Goal: Information Seeking & Learning: Find specific fact

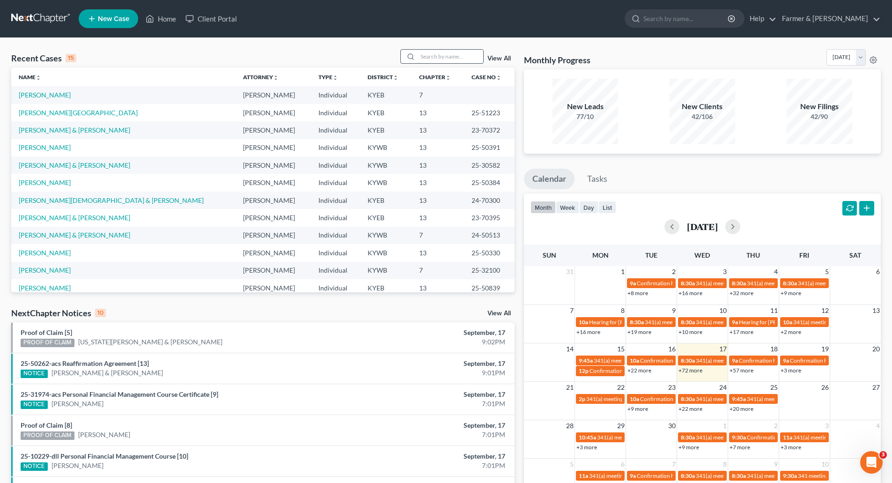
click at [447, 56] on input "search" at bounding box center [451, 57] width 66 height 14
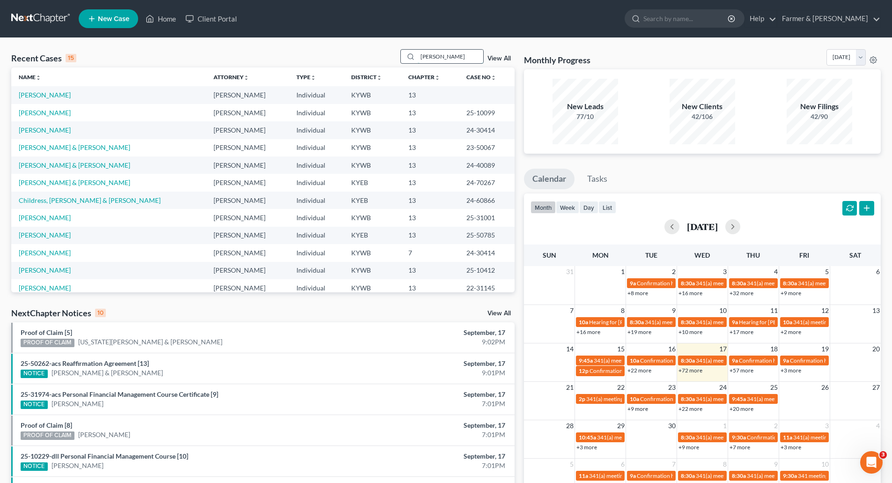
type input "kimberly iacono"
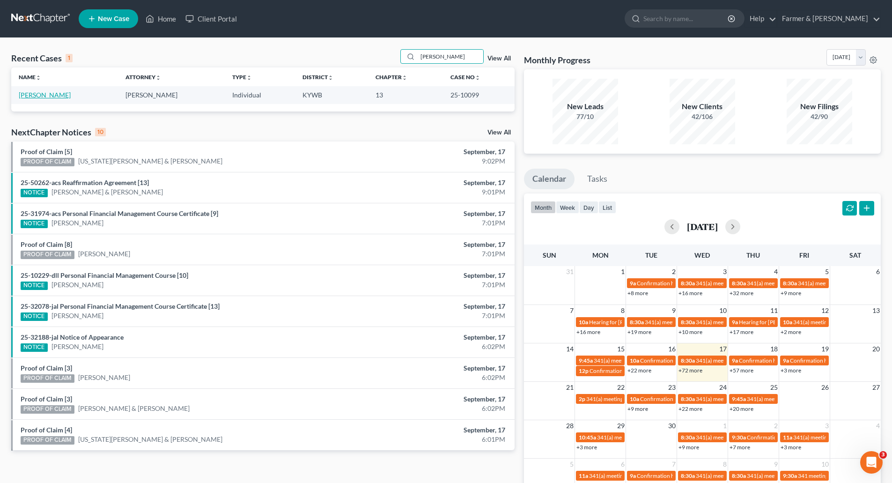
click at [21, 96] on link "[PERSON_NAME]" at bounding box center [45, 95] width 52 height 8
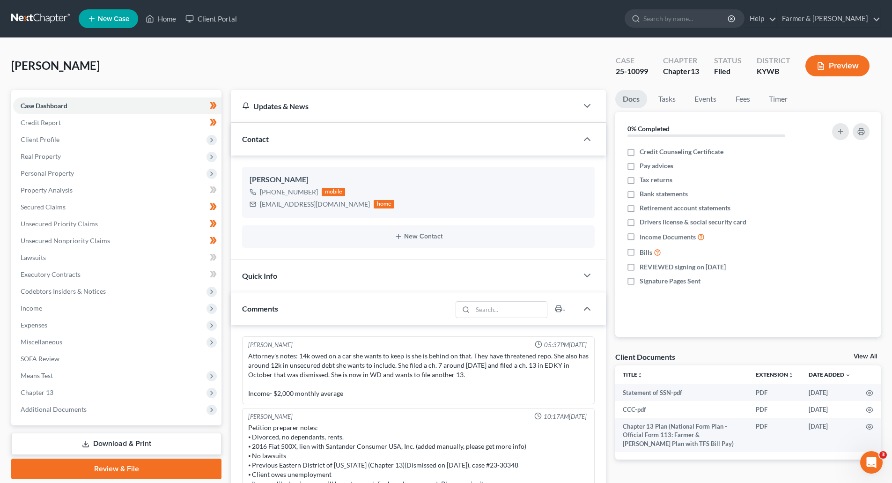
scroll to position [136, 0]
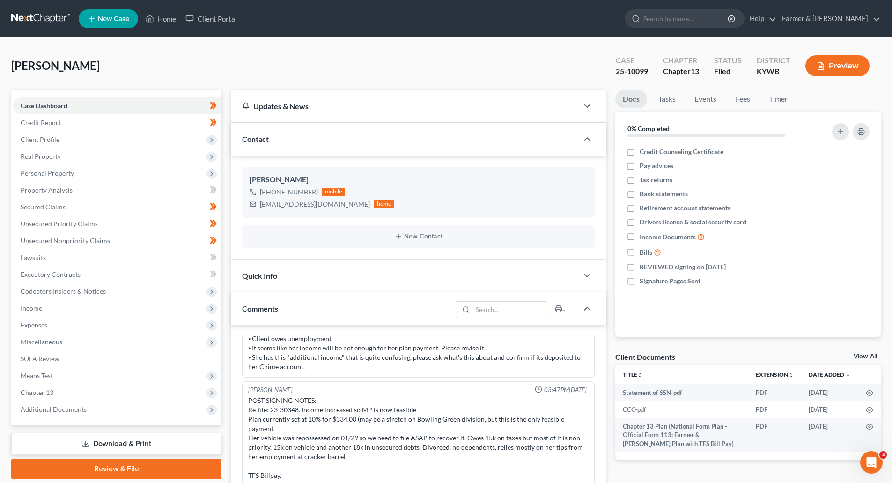
click at [37, 19] on link at bounding box center [41, 18] width 60 height 17
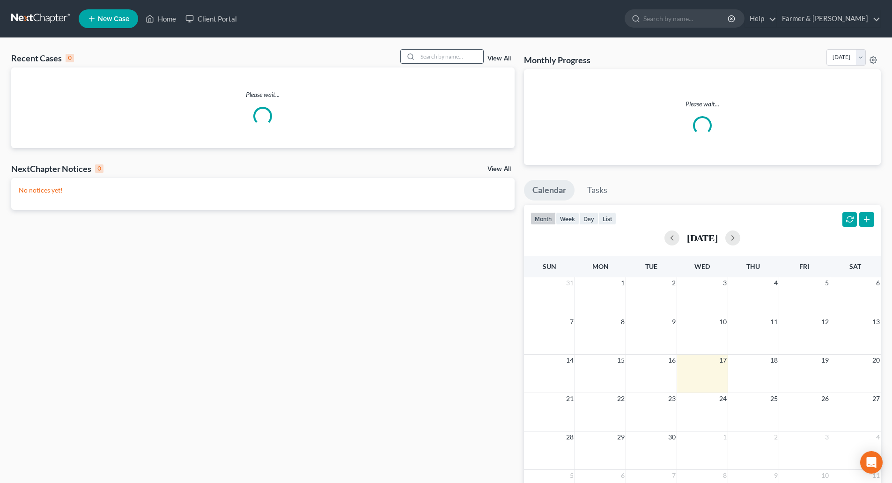
click at [440, 54] on input "search" at bounding box center [451, 57] width 66 height 14
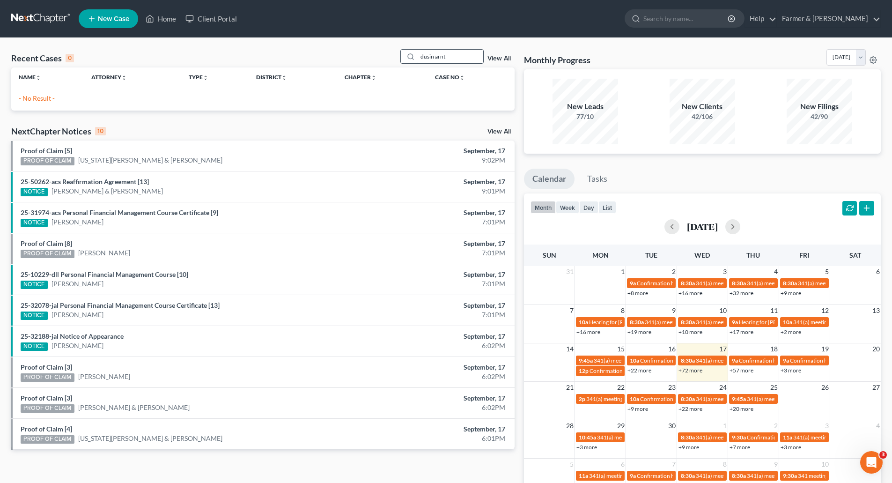
click at [456, 55] on input "dusin arnt" at bounding box center [451, 57] width 66 height 14
drag, startPoint x: 470, startPoint y: 54, endPoint x: 359, endPoint y: 62, distance: 111.8
click at [368, 62] on div "Recent Cases 0 dusin arndt View All" at bounding box center [263, 58] width 504 height 18
click at [431, 57] on input "dusin arndt" at bounding box center [451, 57] width 66 height 14
type input "dustin arndt"
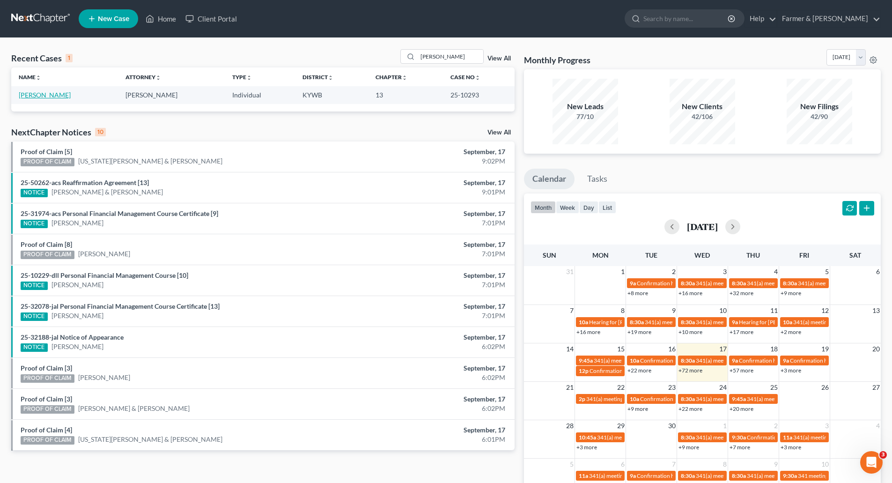
click at [33, 94] on link "[PERSON_NAME]" at bounding box center [45, 95] width 52 height 8
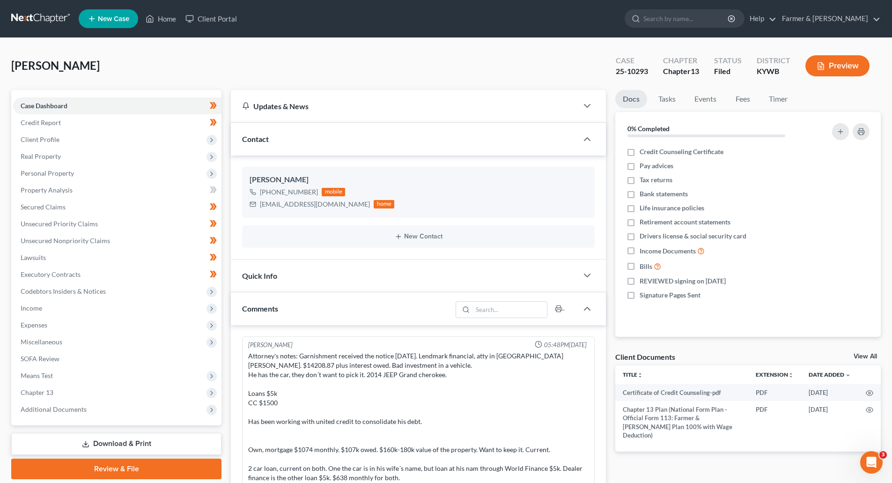
scroll to position [336, 0]
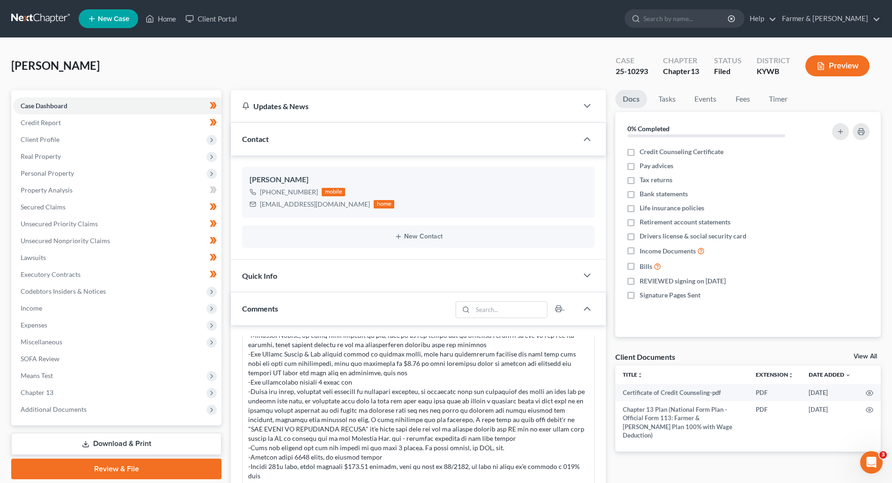
click at [32, 23] on link at bounding box center [41, 18] width 60 height 17
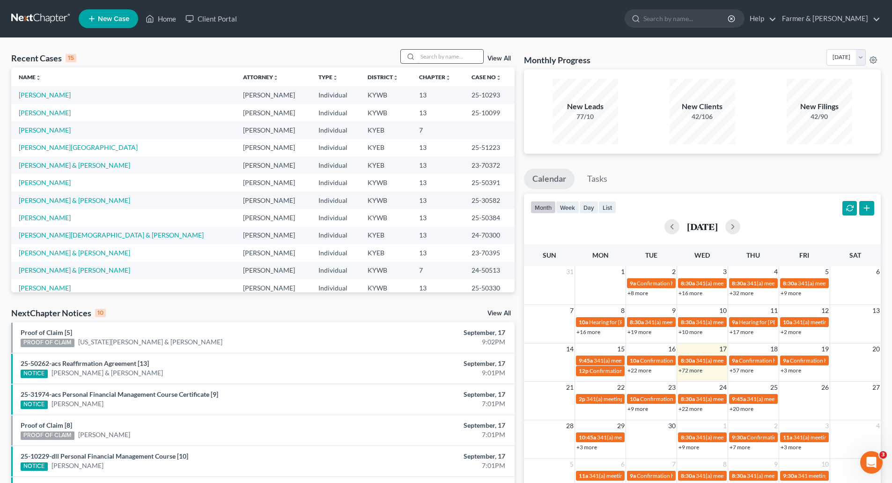
click at [426, 54] on input "search" at bounding box center [451, 57] width 66 height 14
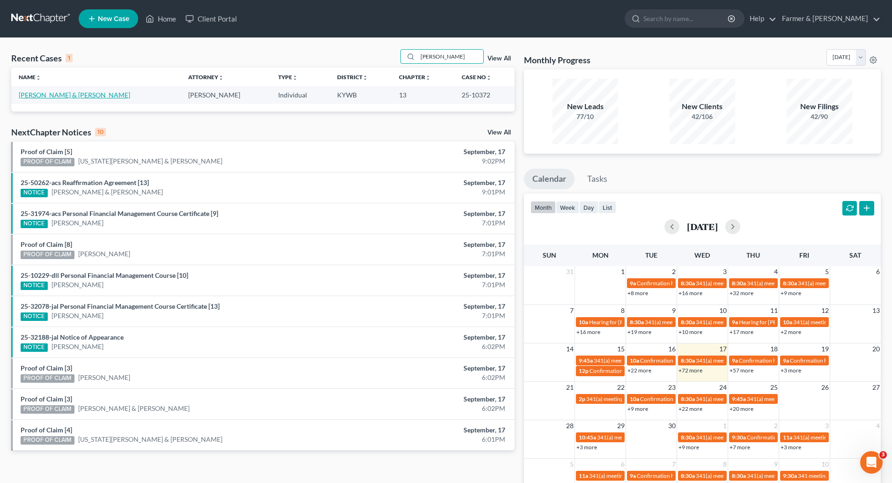
type input "brad anderson"
click at [77, 94] on link "Anderson, Melissa & Brad" at bounding box center [74, 95] width 111 height 8
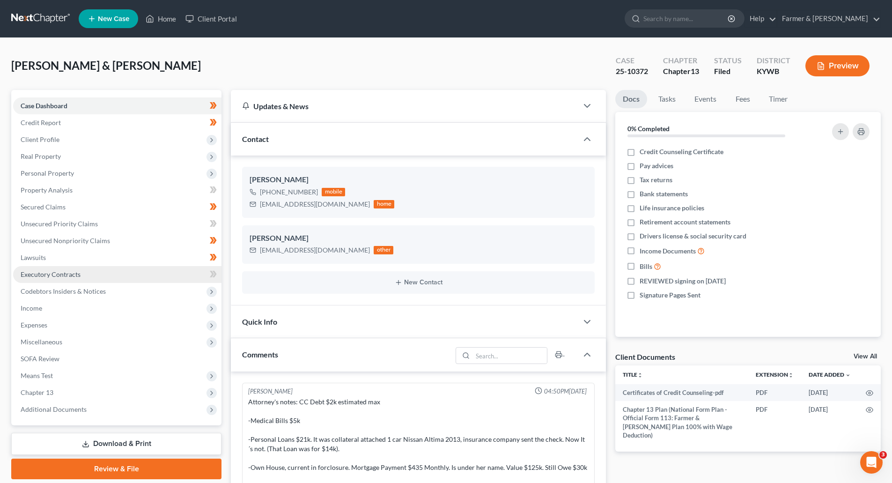
scroll to position [379, 0]
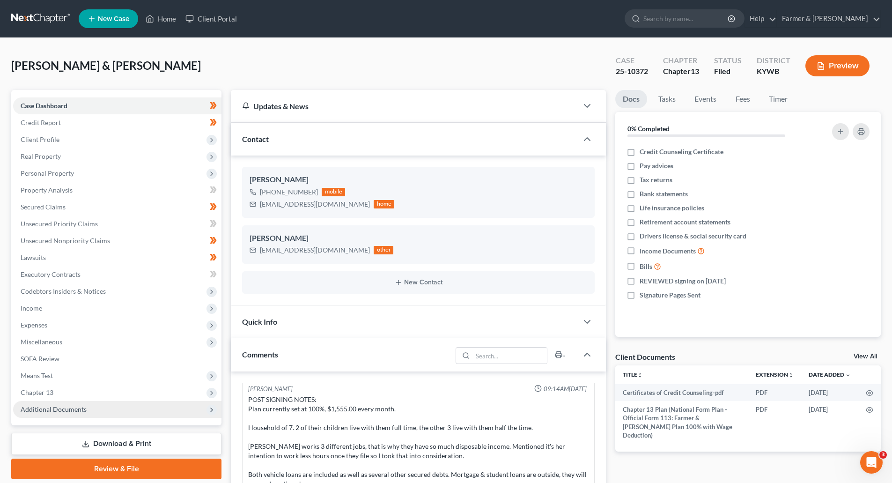
click at [44, 414] on span "Additional Documents" at bounding box center [117, 409] width 208 height 17
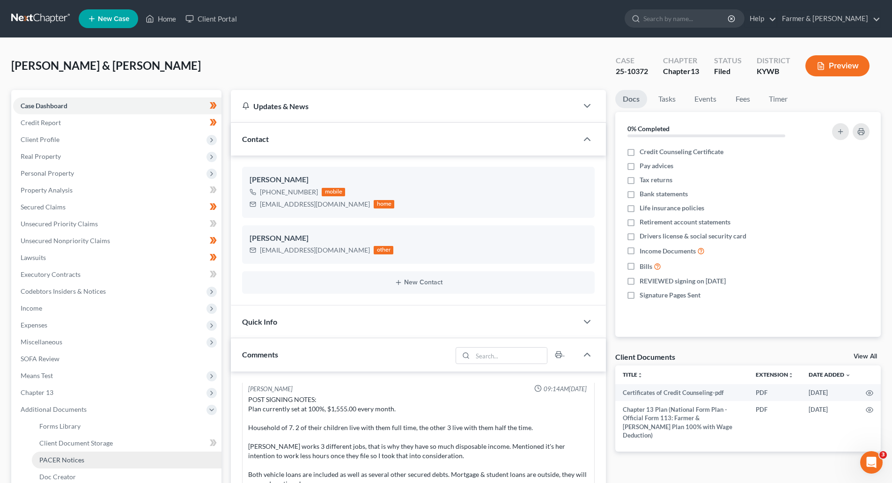
click at [51, 461] on span "PACER Notices" at bounding box center [61, 460] width 45 height 8
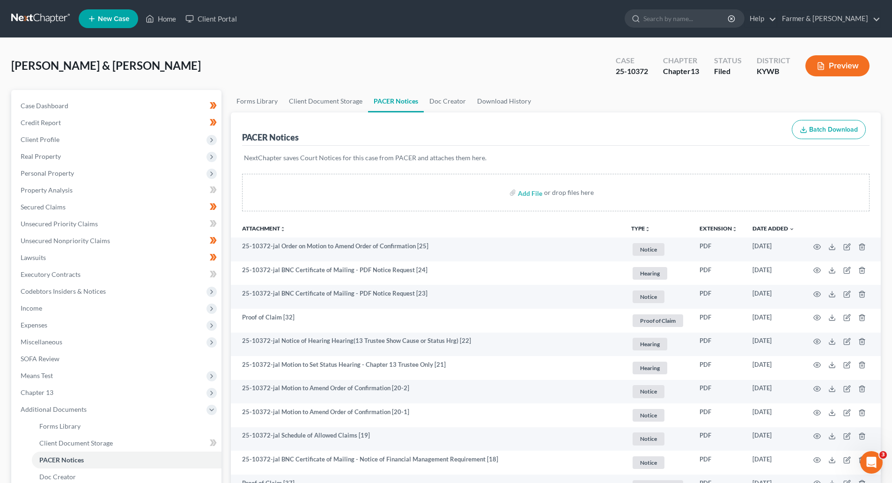
scroll to position [187, 0]
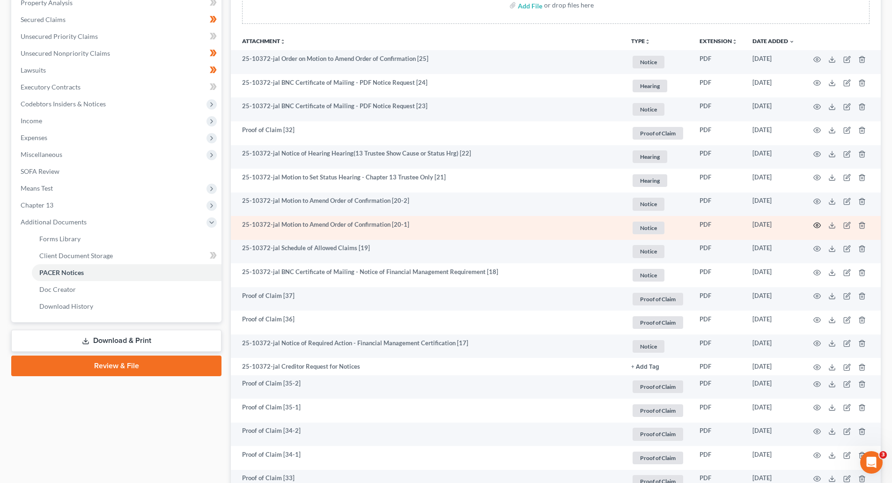
click at [816, 226] on icon "button" at bounding box center [817, 225] width 7 height 7
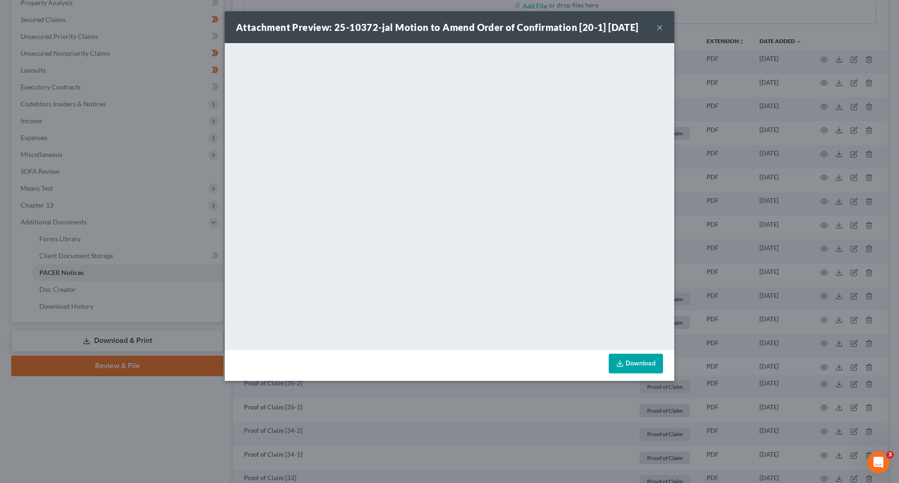
click at [662, 28] on button "×" at bounding box center [660, 27] width 7 height 11
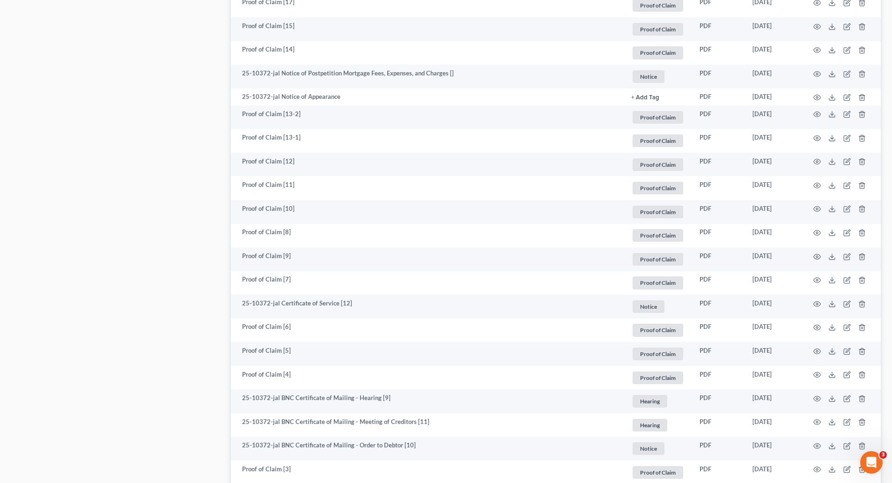
scroll to position [1312, 0]
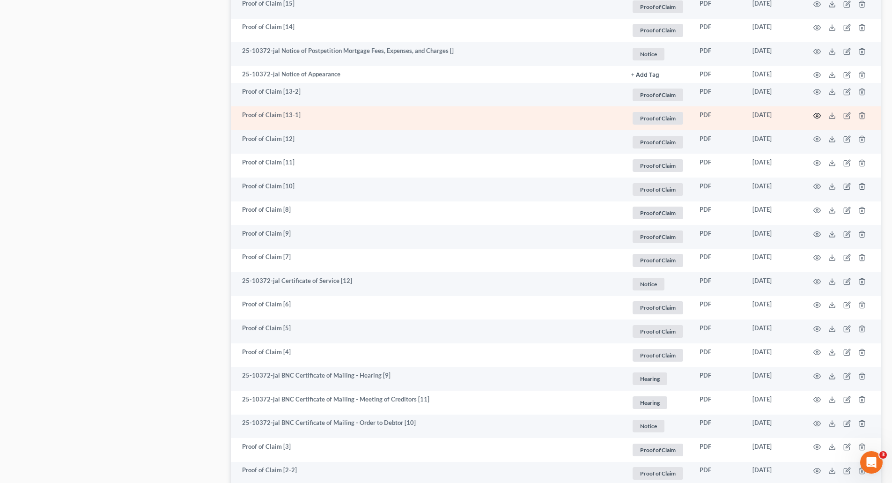
click at [815, 116] on icon "button" at bounding box center [817, 115] width 7 height 7
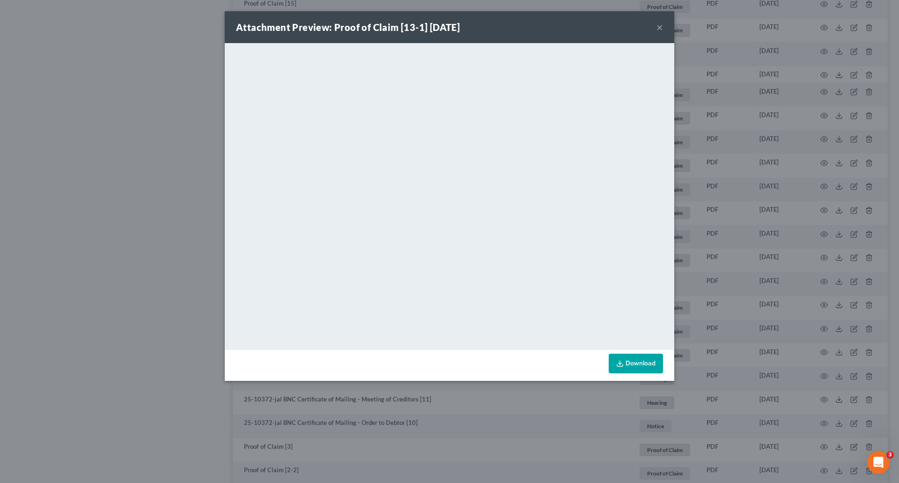
click at [659, 27] on button "×" at bounding box center [660, 27] width 7 height 11
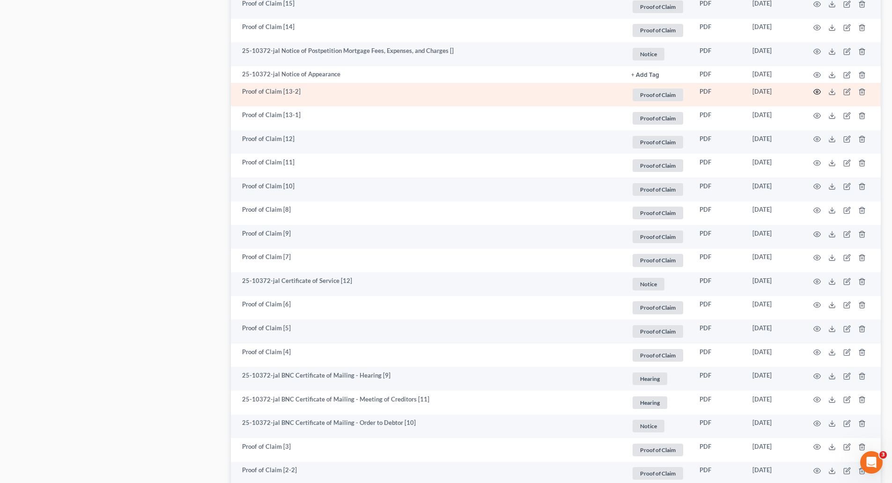
click at [817, 90] on icon "button" at bounding box center [817, 91] width 7 height 7
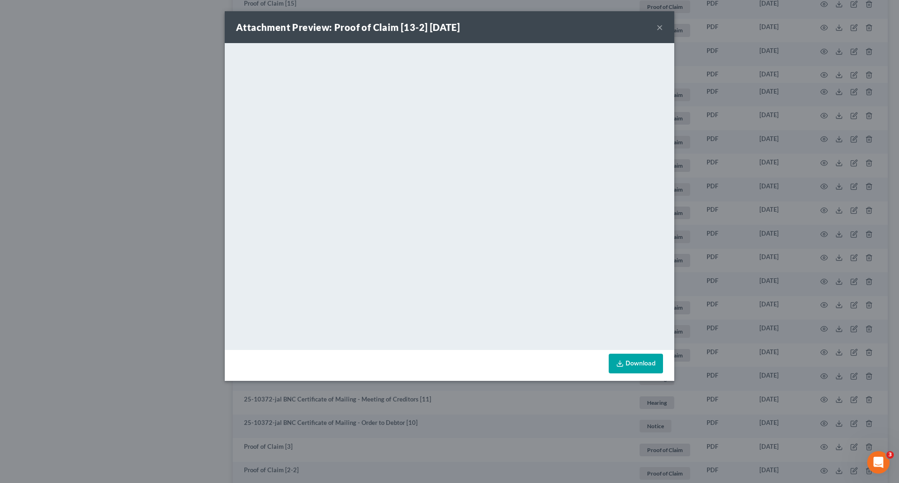
click at [658, 28] on button "×" at bounding box center [660, 27] width 7 height 11
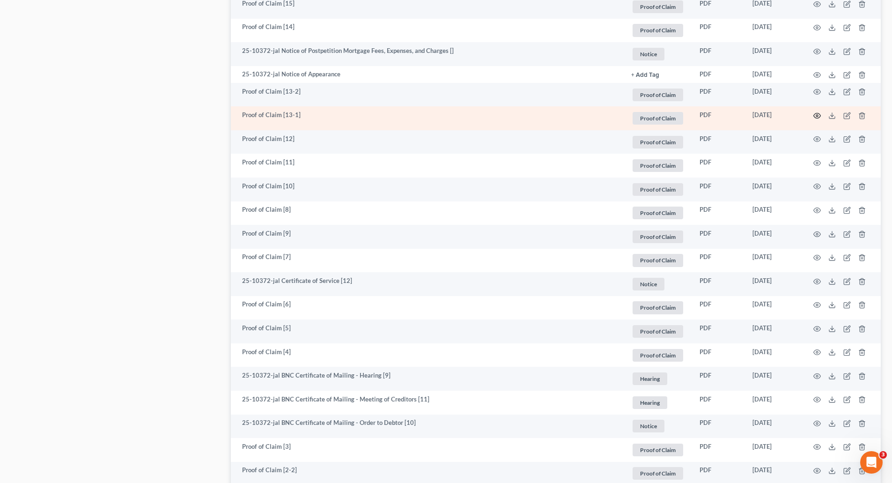
click at [817, 116] on circle "button" at bounding box center [818, 116] width 2 height 2
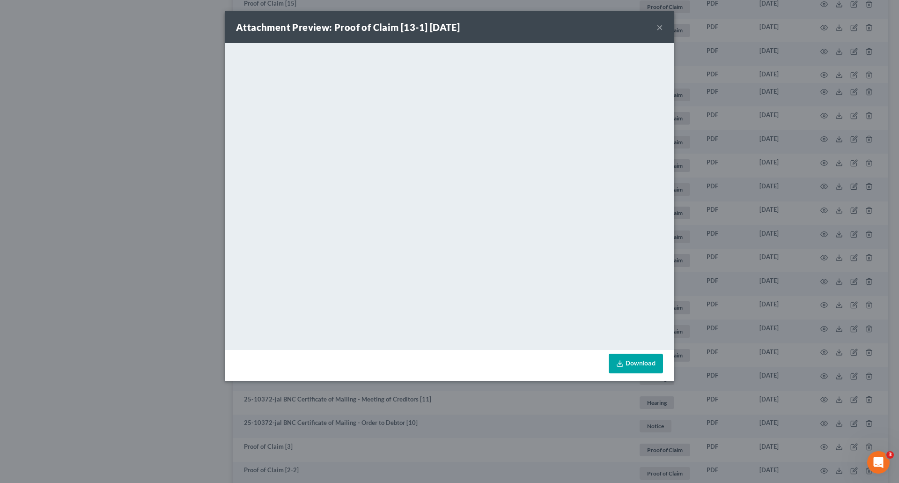
click at [661, 28] on button "×" at bounding box center [660, 27] width 7 height 11
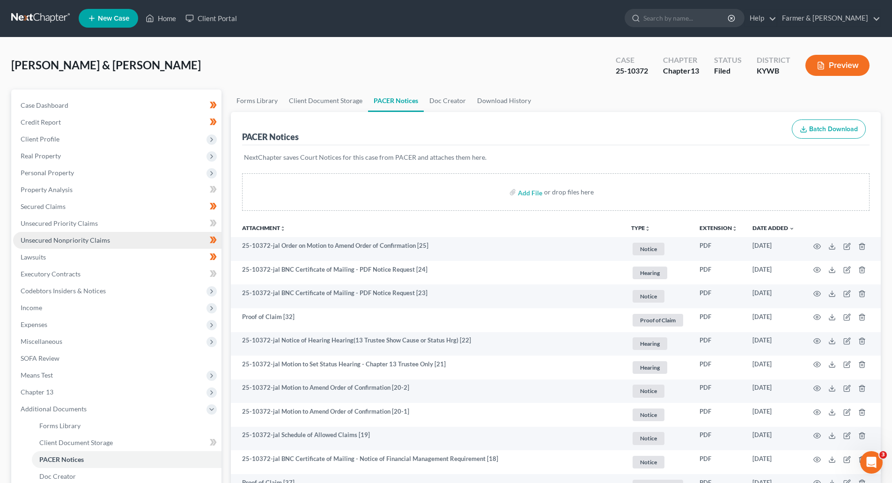
scroll to position [0, 0]
click at [14, 15] on link at bounding box center [41, 18] width 60 height 17
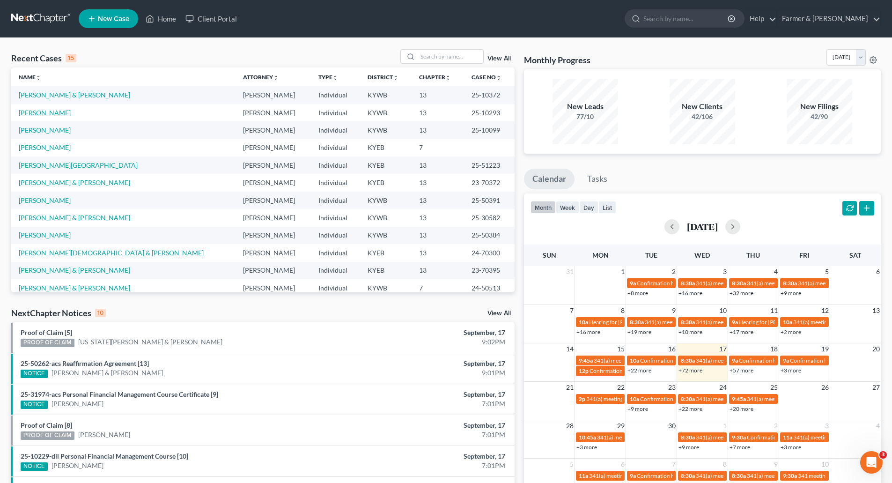
click at [47, 111] on link "Arndt, Dustin" at bounding box center [45, 113] width 52 height 8
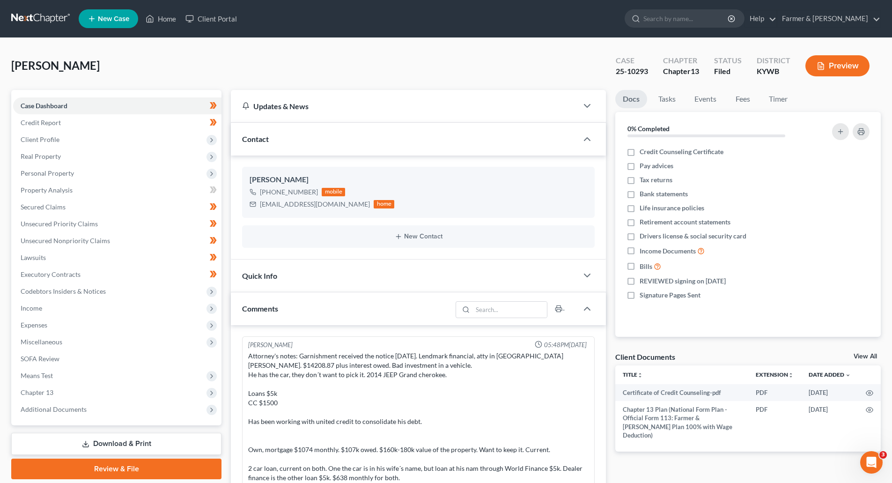
scroll to position [336, 0]
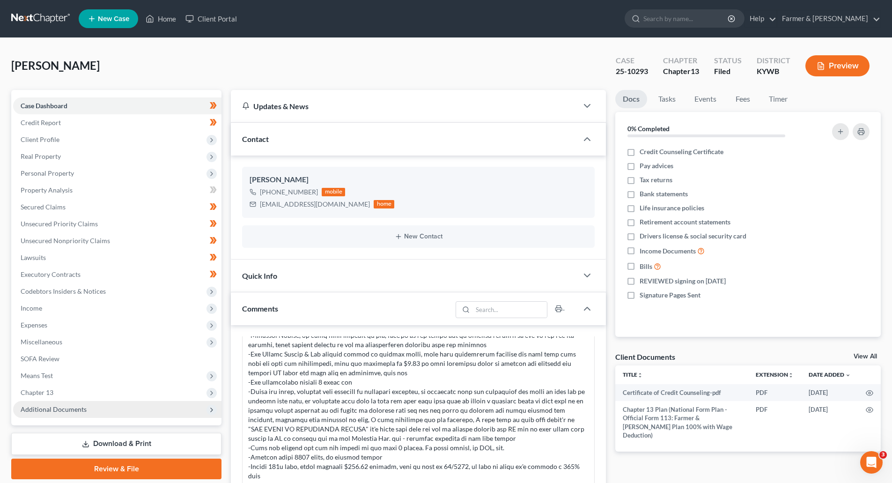
click at [41, 409] on span "Additional Documents" at bounding box center [54, 409] width 66 height 8
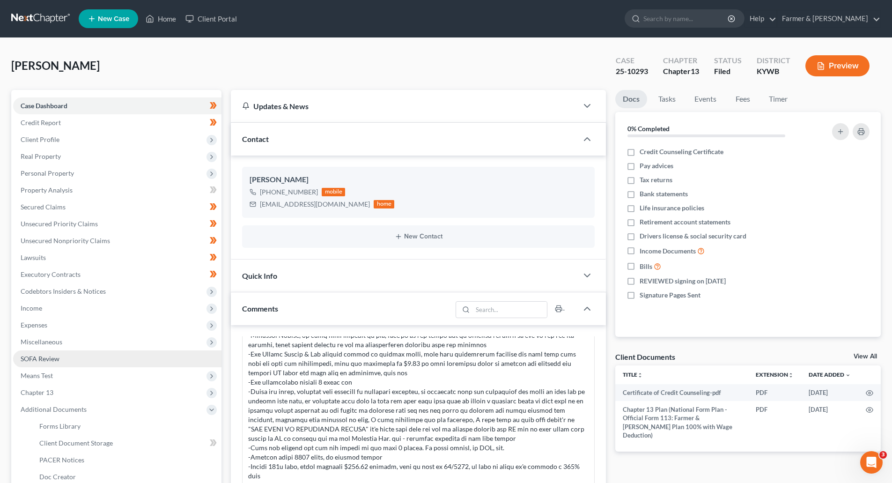
scroll to position [187, 0]
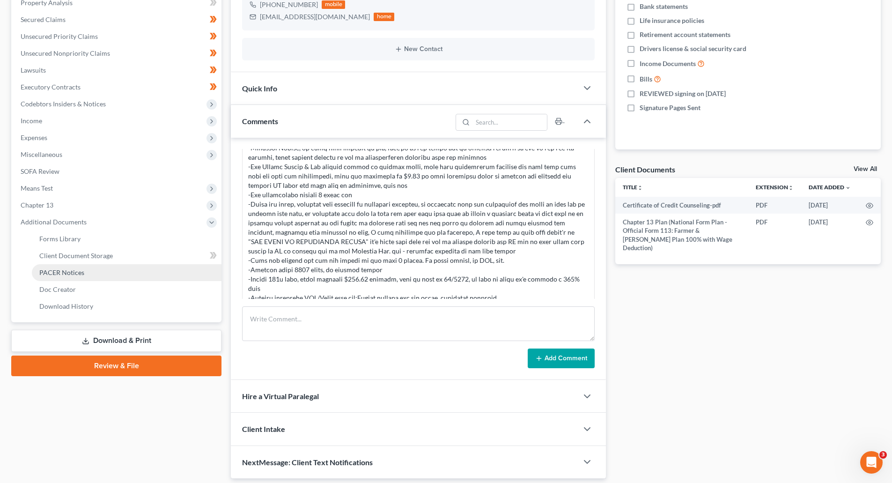
click at [63, 275] on span "PACER Notices" at bounding box center [61, 272] width 45 height 8
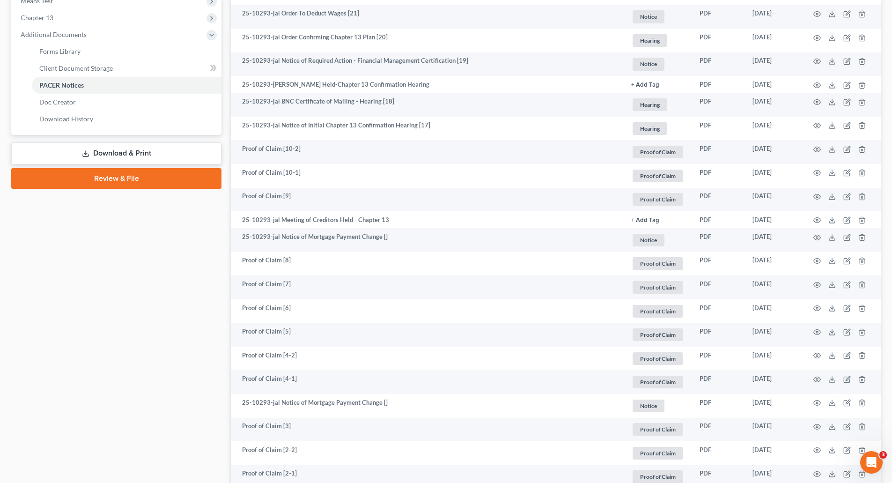
scroll to position [562, 0]
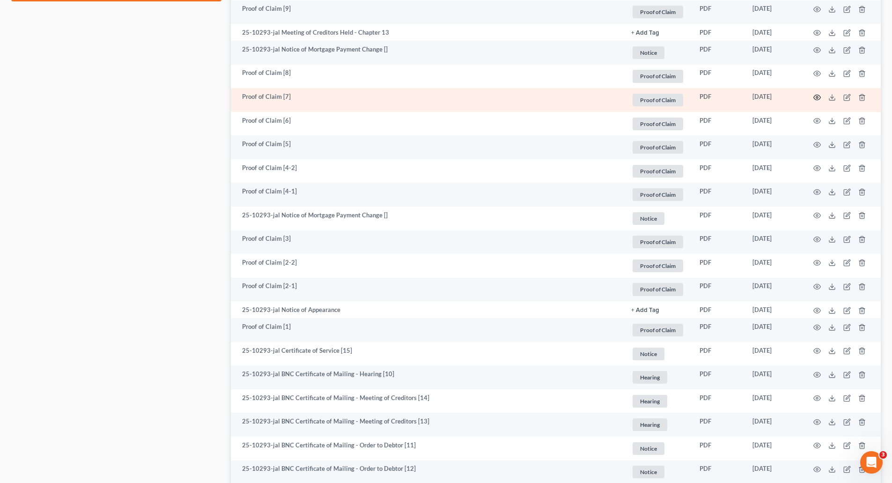
click at [818, 97] on icon "button" at bounding box center [817, 97] width 7 height 7
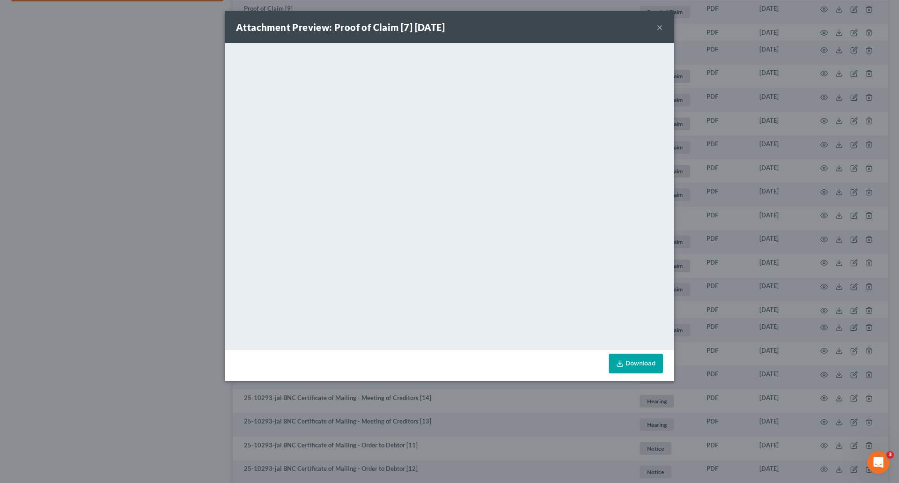
click at [659, 25] on button "×" at bounding box center [660, 27] width 7 height 11
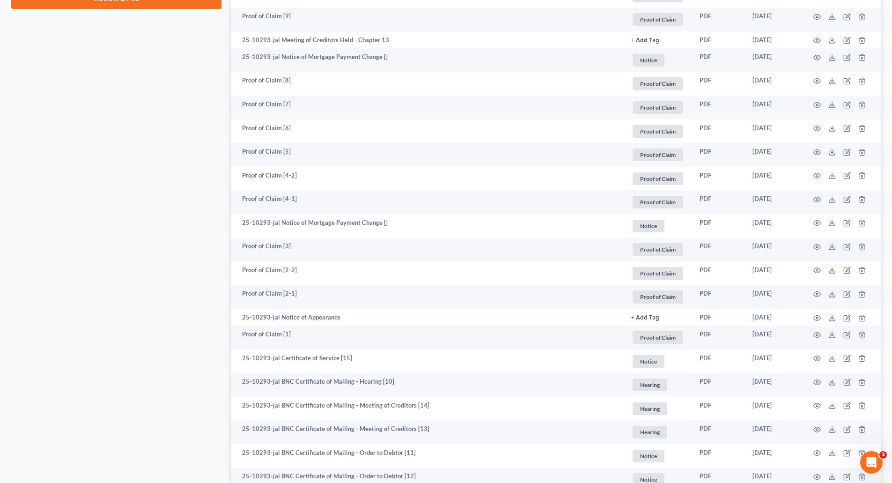
scroll to position [0, 0]
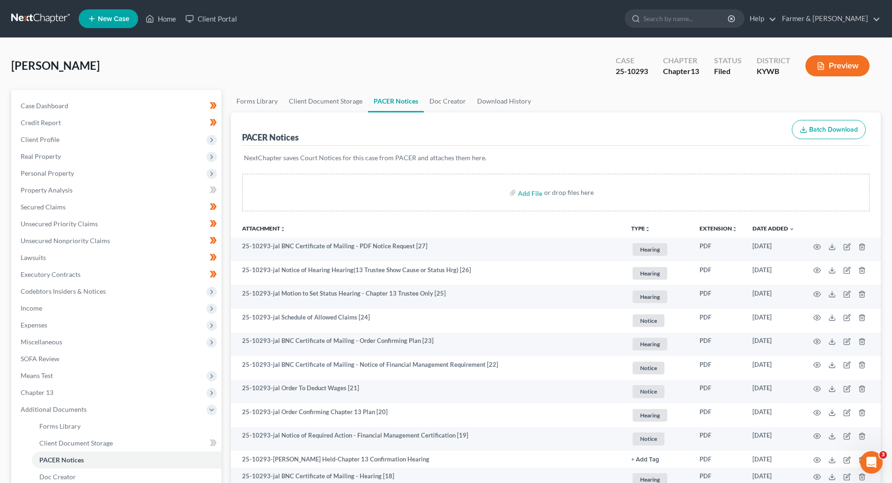
click at [22, 18] on link at bounding box center [41, 18] width 60 height 17
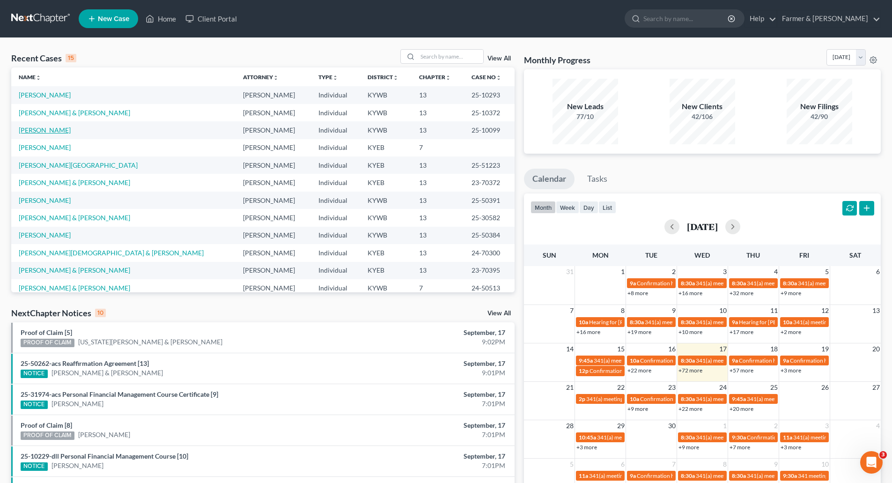
click at [25, 126] on link "[PERSON_NAME]" at bounding box center [45, 130] width 52 height 8
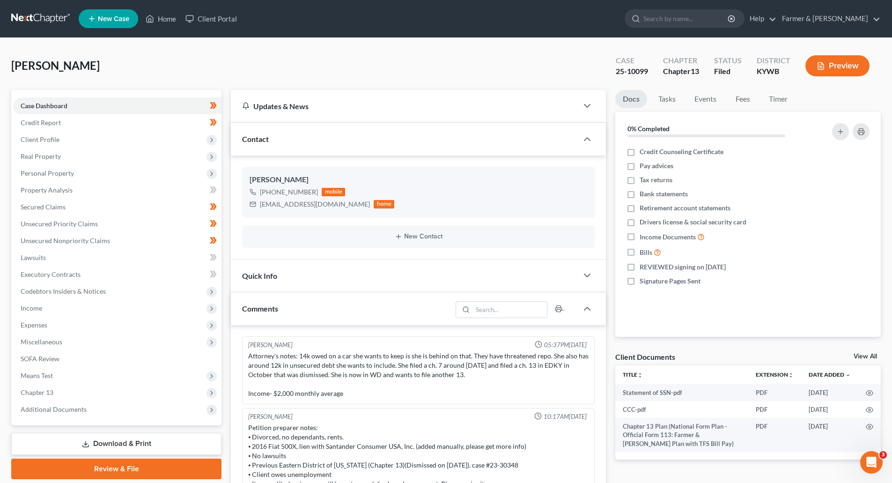
scroll to position [136, 0]
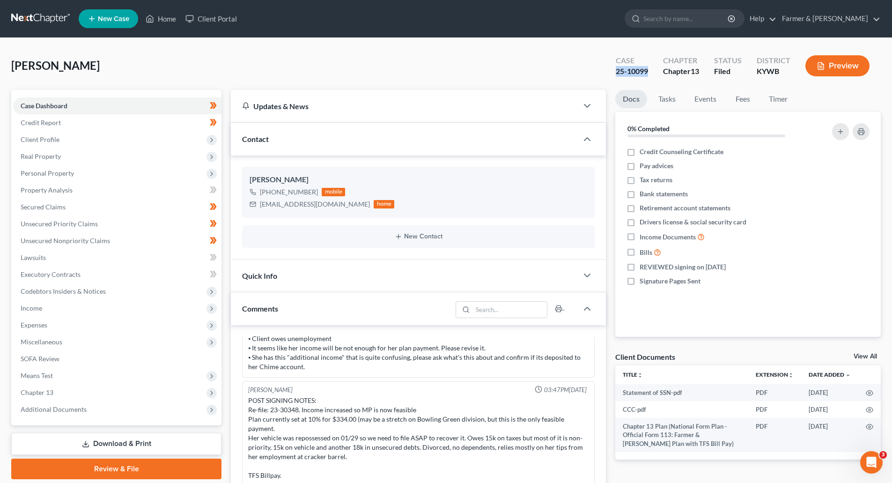
drag, startPoint x: 600, startPoint y: 74, endPoint x: 650, endPoint y: 74, distance: 50.6
click at [650, 74] on div "[PERSON_NAME] Upgraded Case 25-10099 Chapter Chapter 13 Status Filed District […" at bounding box center [446, 69] width 870 height 41
copy div "25-10099"
